Goal: Find specific page/section: Find specific page/section

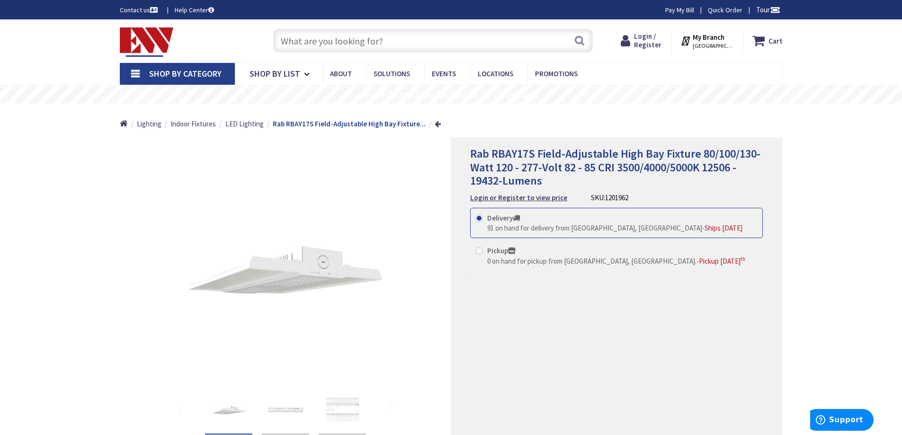
click at [421, 36] on input "text" at bounding box center [433, 41] width 320 height 24
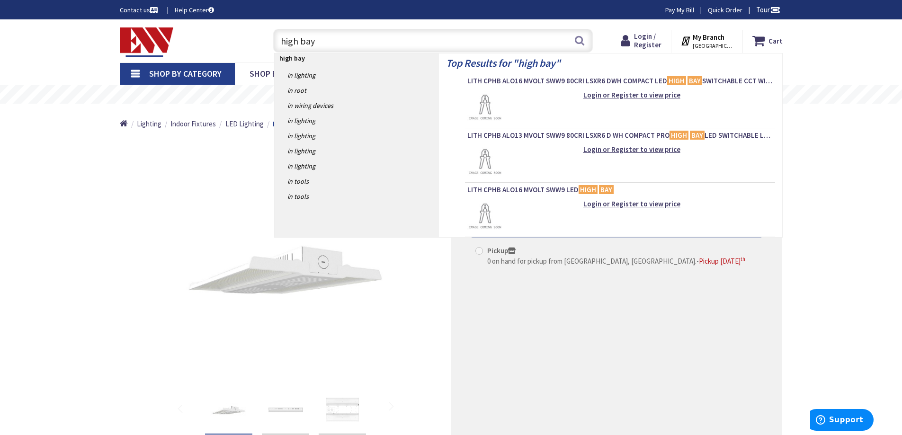
type input "high bay"
click at [576, 346] on div "Rab RBAY17S Field-Adjustable High Bay Fixture 80/100/130-Watt 120 - 277-Volt 82…" at bounding box center [616, 300] width 331 height 326
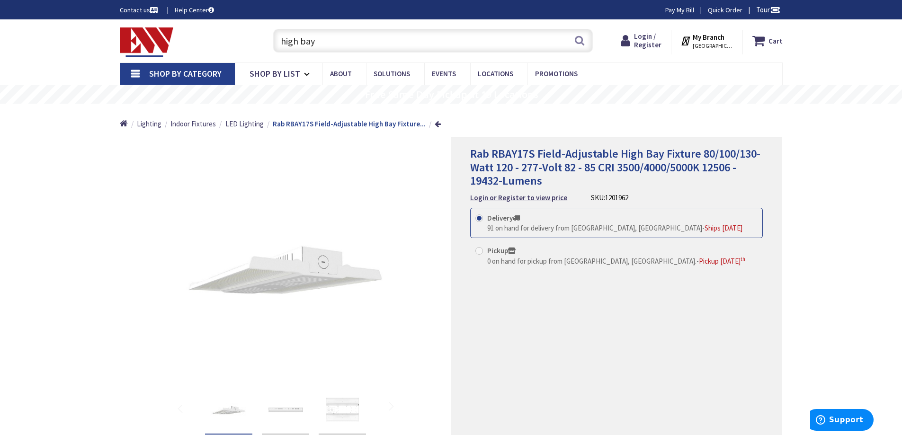
click at [343, 39] on input "high bay" at bounding box center [433, 41] width 320 height 24
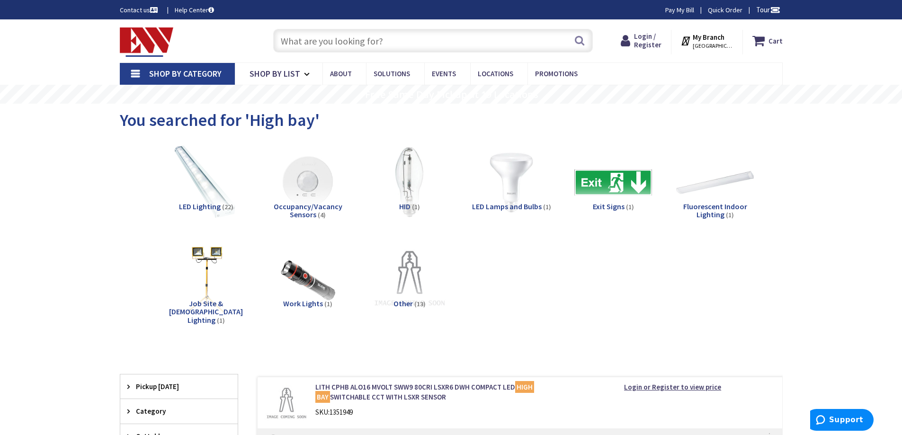
click at [210, 205] on span "LED Lighting" at bounding box center [200, 206] width 42 height 9
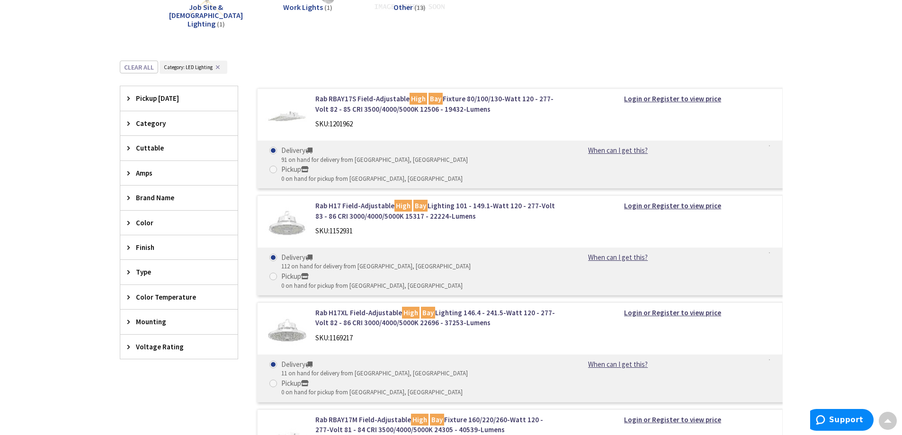
scroll to position [293, 0]
